Goal: Task Accomplishment & Management: Manage account settings

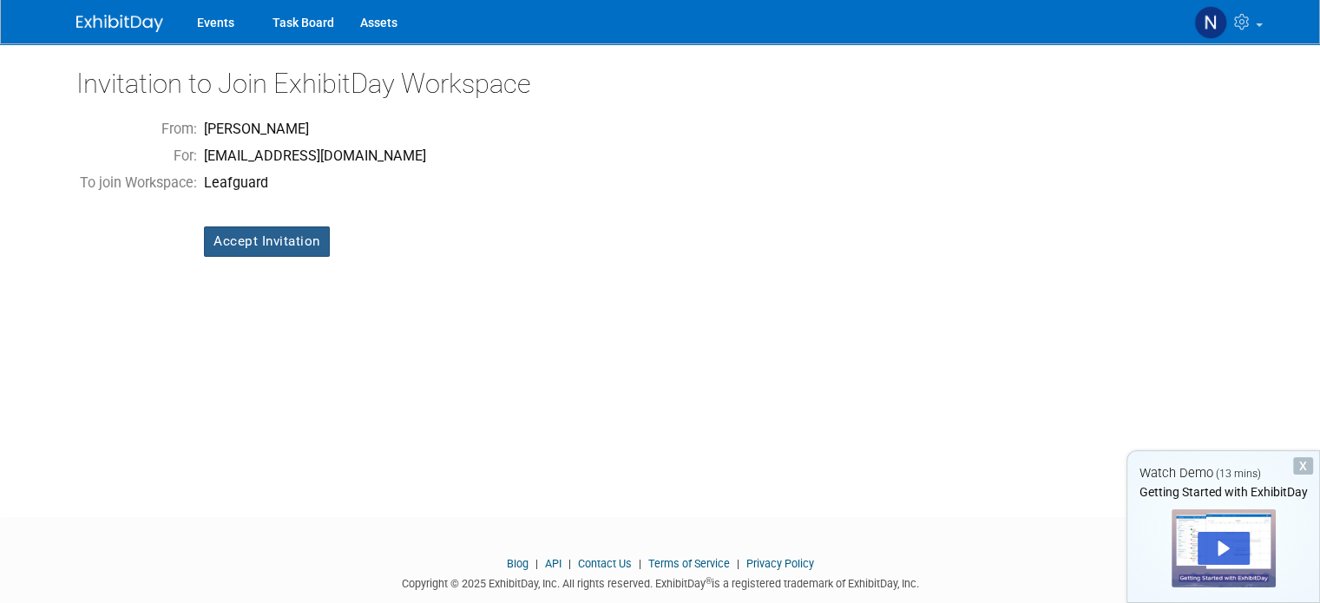
click at [283, 235] on input "Accept Invitation" at bounding box center [267, 242] width 126 height 30
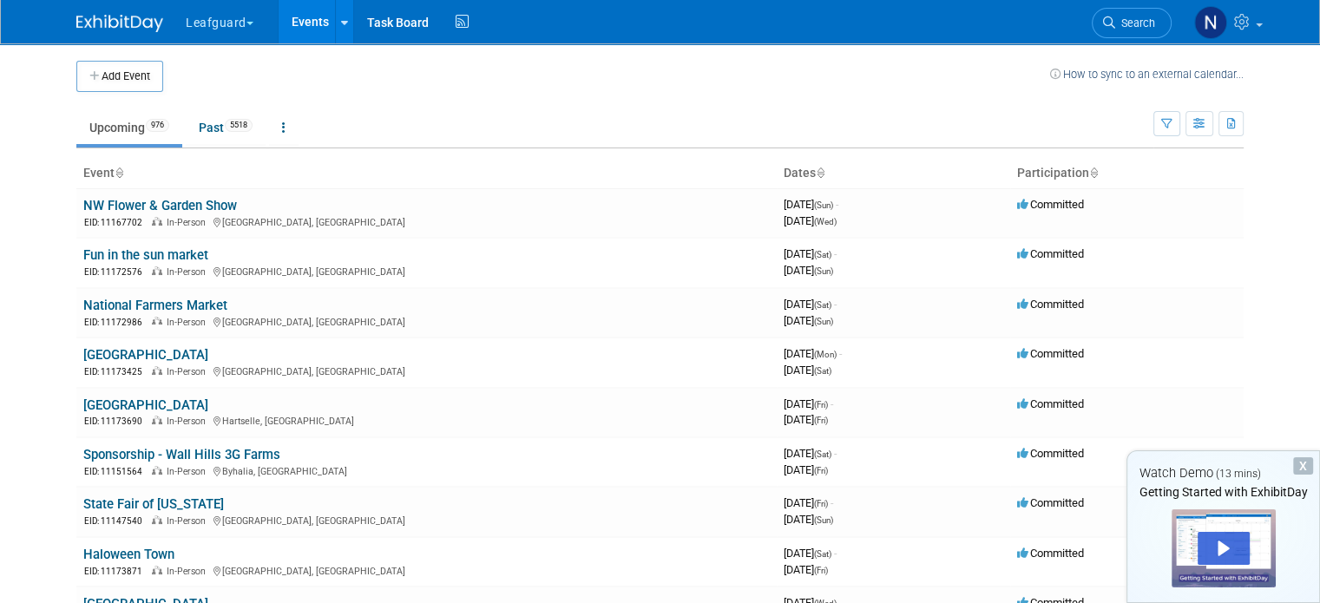
click at [194, 23] on button "Leafguard" at bounding box center [229, 19] width 91 height 38
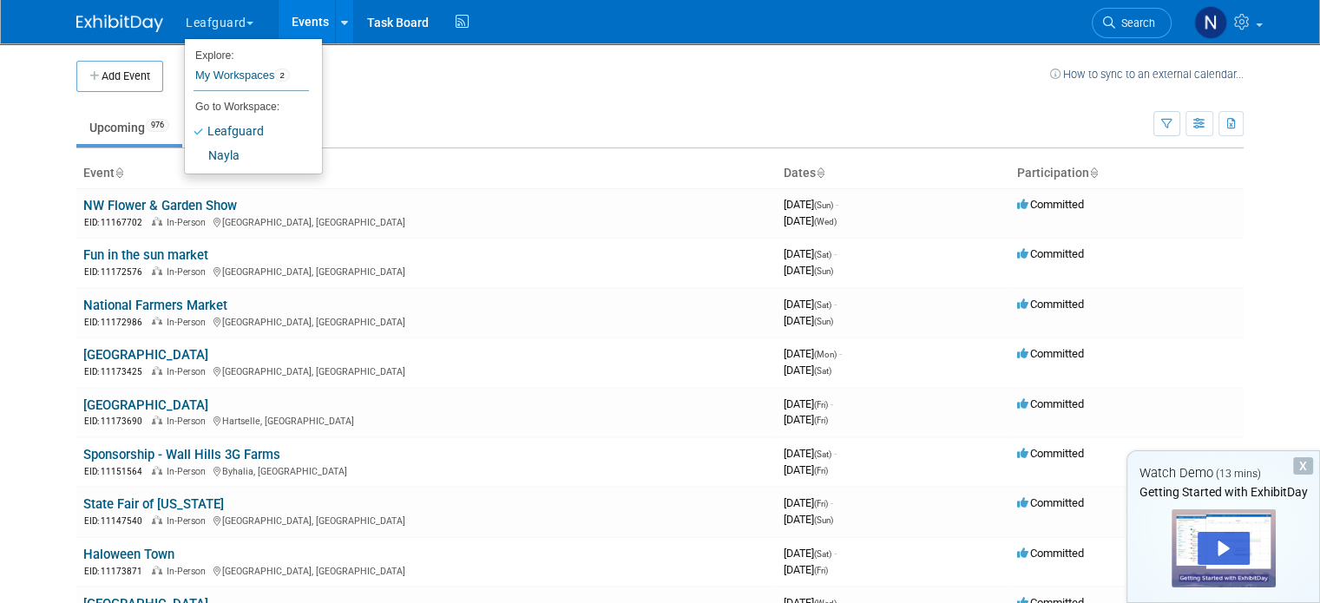
click at [486, 80] on td at bounding box center [606, 76] width 887 height 31
